Goal: Task Accomplishment & Management: Manage account settings

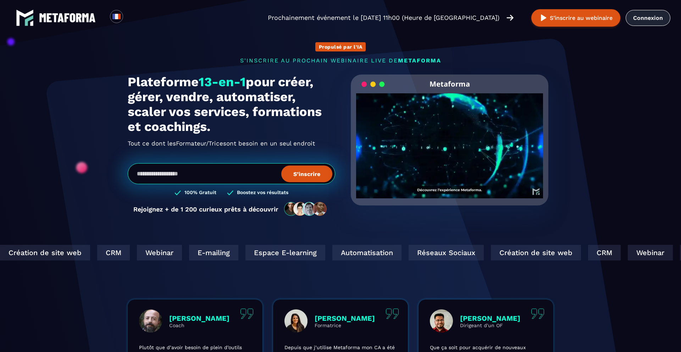
click at [641, 20] on link "Connexion" at bounding box center [648, 18] width 45 height 16
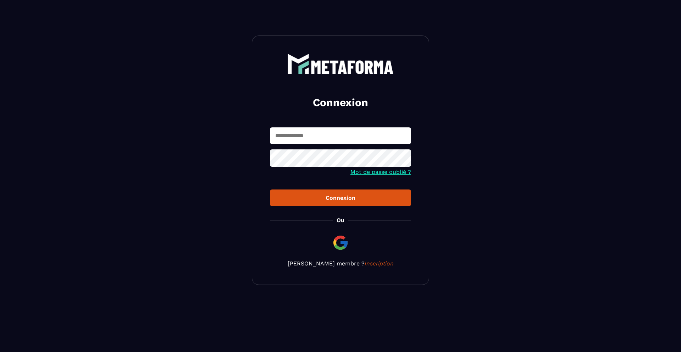
type input "**********"
click at [350, 201] on div "Connexion" at bounding box center [341, 197] width 130 height 7
